Goal: Information Seeking & Learning: Find specific fact

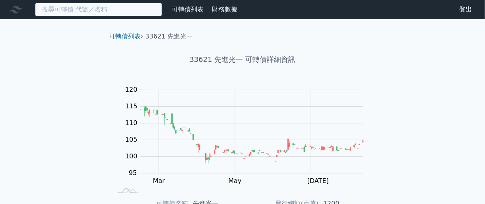
click at [118, 10] on input at bounding box center [98, 10] width 127 height 14
paste input "1815"
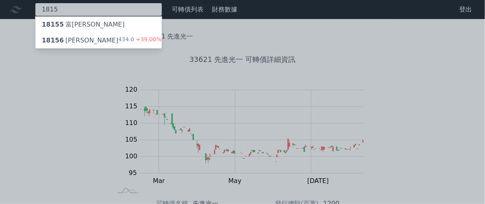
type input "1815"
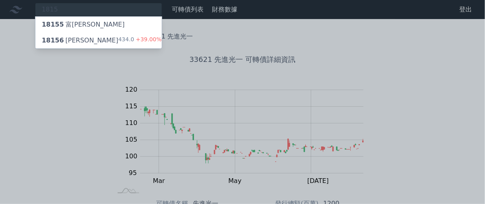
click at [93, 41] on div "18156 富喬六 434.0 +39.00%" at bounding box center [98, 41] width 126 height 16
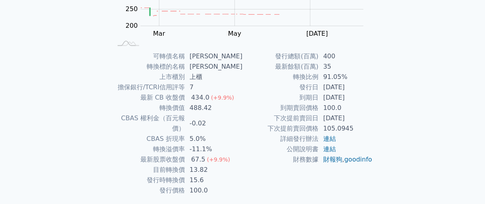
scroll to position [149, 0]
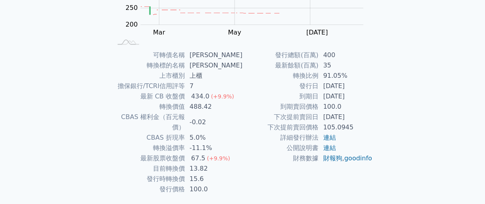
click at [322, 122] on td "[DATE]" at bounding box center [345, 117] width 54 height 10
click at [137, 153] on td "最新股票收盤價" at bounding box center [148, 158] width 73 height 10
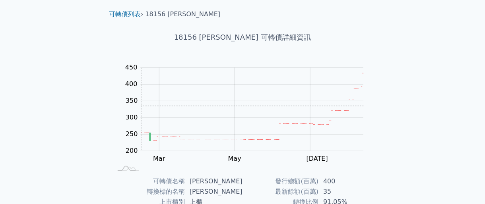
scroll to position [0, 0]
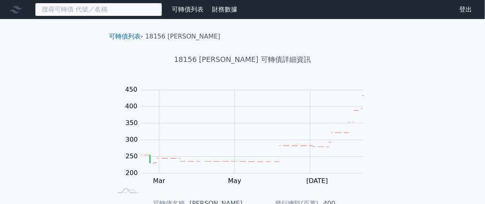
click at [97, 12] on input at bounding box center [98, 10] width 127 height 14
paste input "6197"
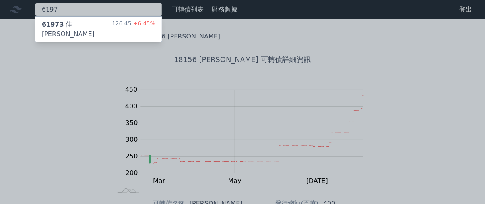
type input "6197"
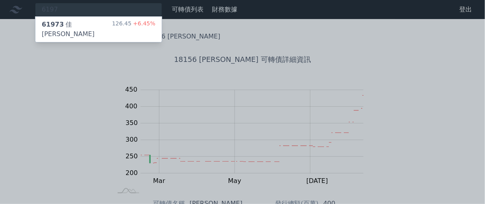
click at [91, 20] on div "61973 [PERSON_NAME][PERSON_NAME]三 126.45 +6.45%" at bounding box center [98, 29] width 126 height 25
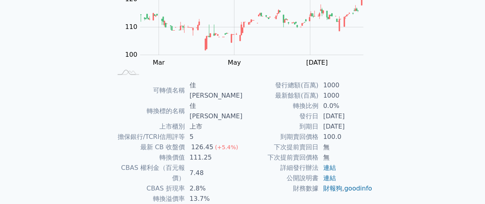
scroll to position [149, 0]
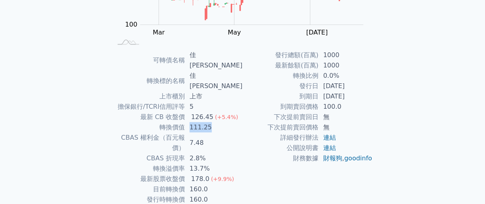
drag, startPoint x: 194, startPoint y: 105, endPoint x: 231, endPoint y: 107, distance: 37.0
click at [231, 122] on td "111.25" at bounding box center [214, 127] width 58 height 10
drag, startPoint x: 195, startPoint y: 152, endPoint x: 209, endPoint y: 151, distance: 14.3
click at [209, 151] on tbody "可轉債名稱 佳[PERSON_NAME] 轉換標的名稱 佳[PERSON_NAME] 上市櫃別 上市 擔保銀行/TCRI信用評等 5 最新 CB 收盤價 12…" at bounding box center [177, 132] width 130 height 165
click at [191, 184] on td "160.0" at bounding box center [214, 189] width 58 height 10
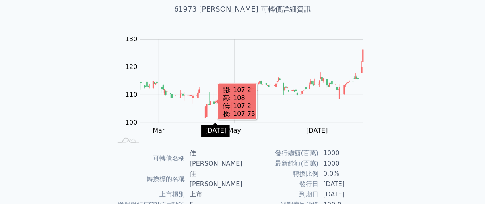
scroll to position [0, 0]
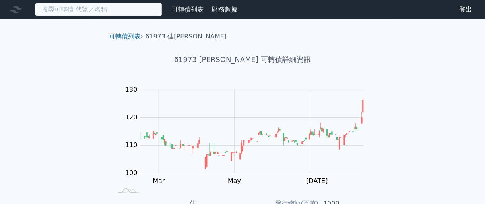
click at [117, 8] on input at bounding box center [98, 10] width 127 height 14
paste input "過價"
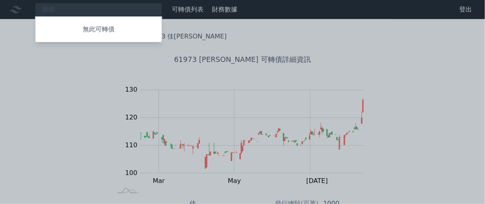
click at [81, 10] on div at bounding box center [242, 102] width 485 height 204
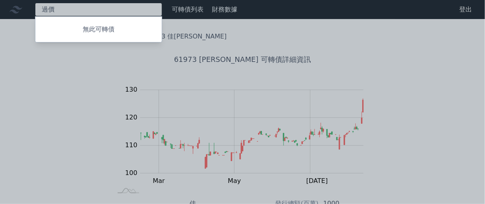
click at [81, 10] on div "過價 無此可轉債" at bounding box center [98, 10] width 127 height 14
paste input "3605"
type input "3605"
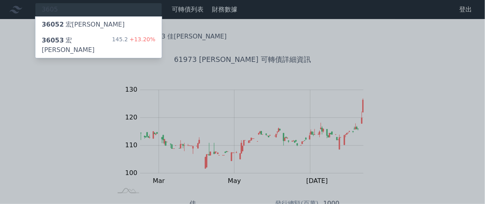
click at [77, 39] on div "36053 [PERSON_NAME]" at bounding box center [77, 45] width 70 height 19
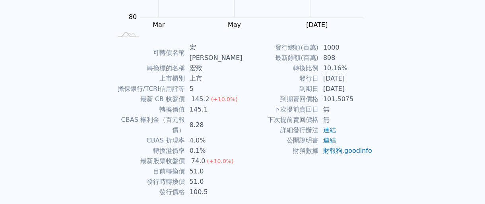
scroll to position [163, 0]
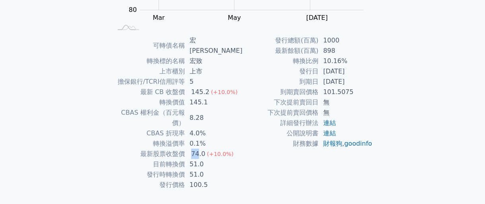
drag, startPoint x: 195, startPoint y: 135, endPoint x: 202, endPoint y: 135, distance: 6.4
click at [202, 149] on td "74.0 (+10.0%)" at bounding box center [214, 154] width 58 height 10
